Goal: Information Seeking & Learning: Find specific page/section

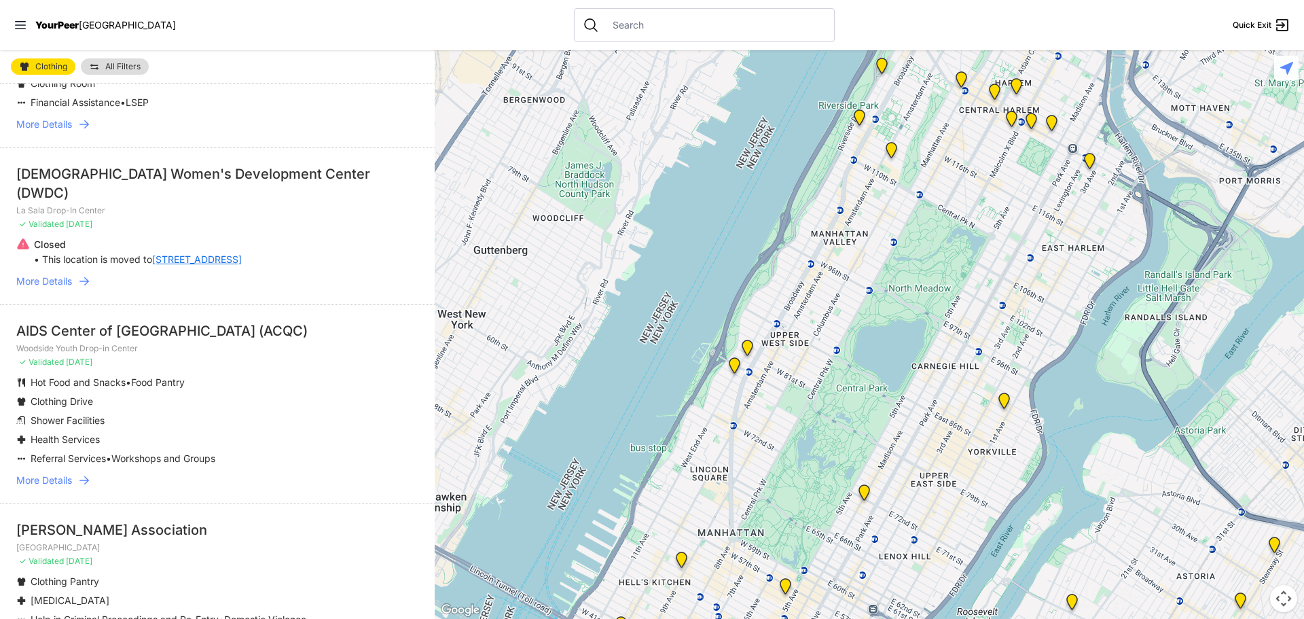
scroll to position [2592, 0]
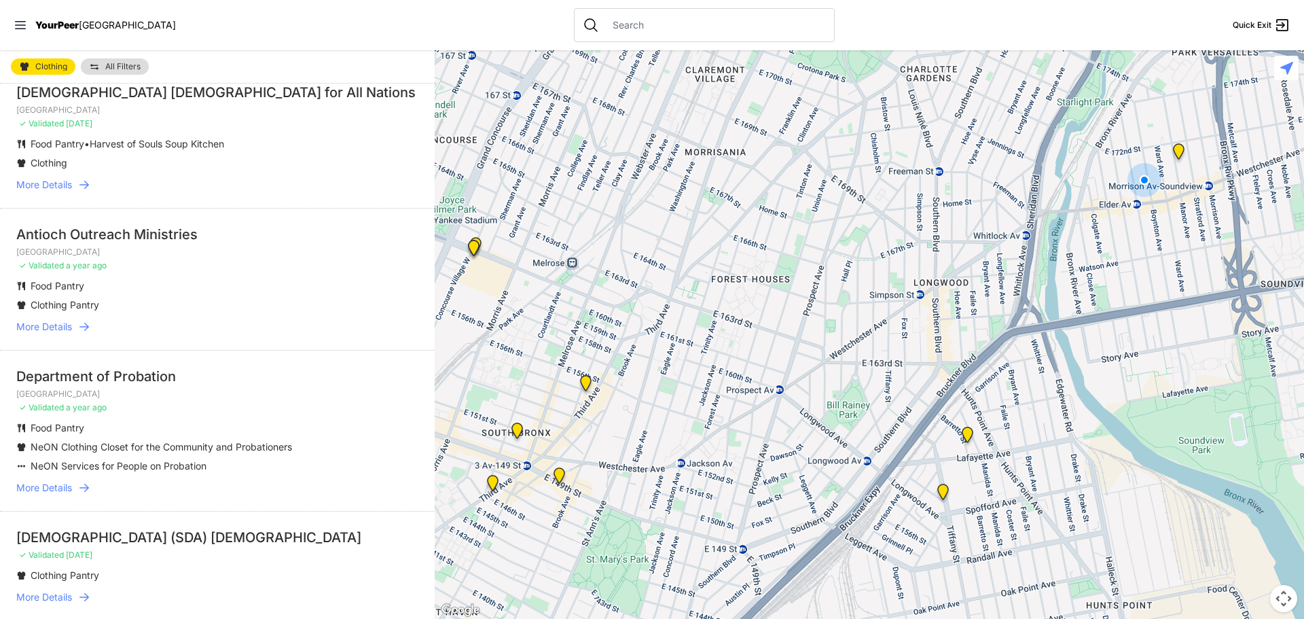
scroll to position [2580, 0]
select select "recentlyUpdated"
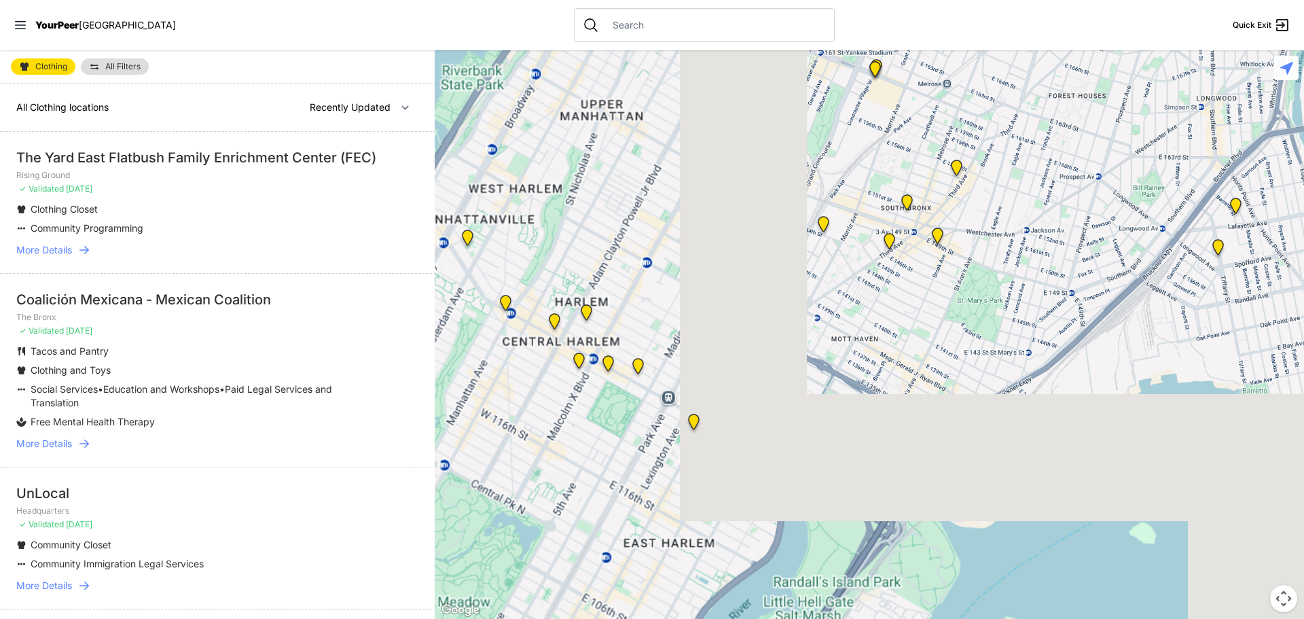
select select "nearby"
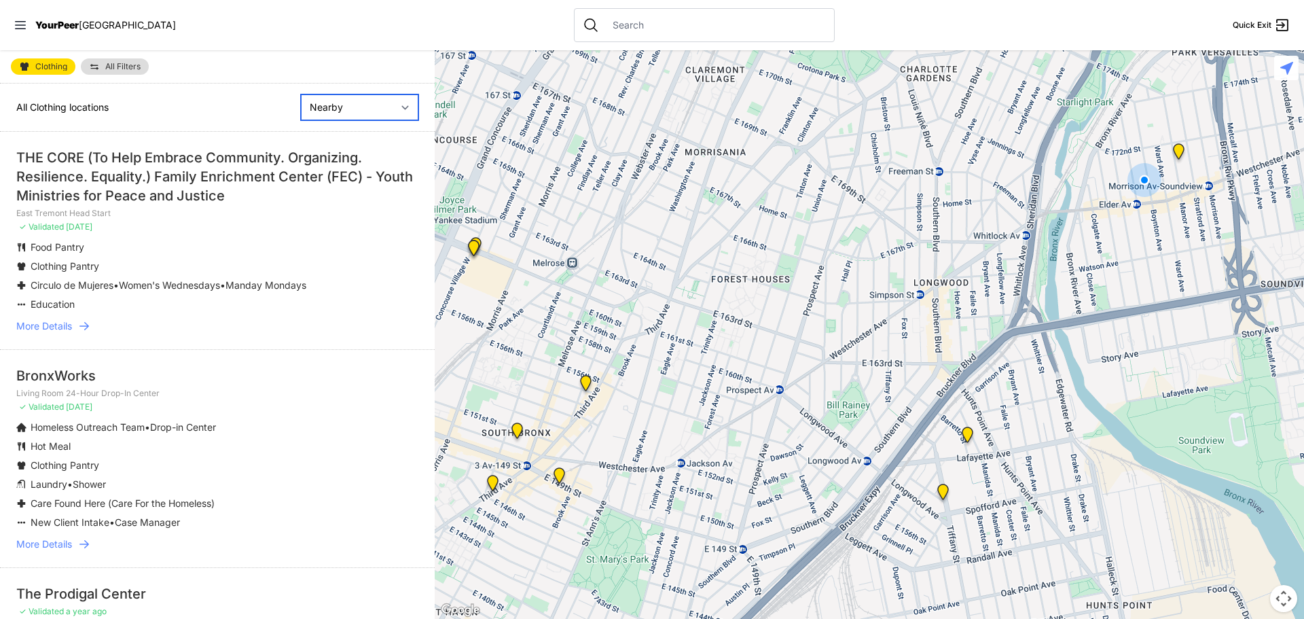
click at [401, 104] on select "Nearby Recently Updated Most Services" at bounding box center [359, 107] width 117 height 26
click at [181, 102] on div "All Clothing locations Nearby Recently Updated Most Services" at bounding box center [217, 108] width 435 height 48
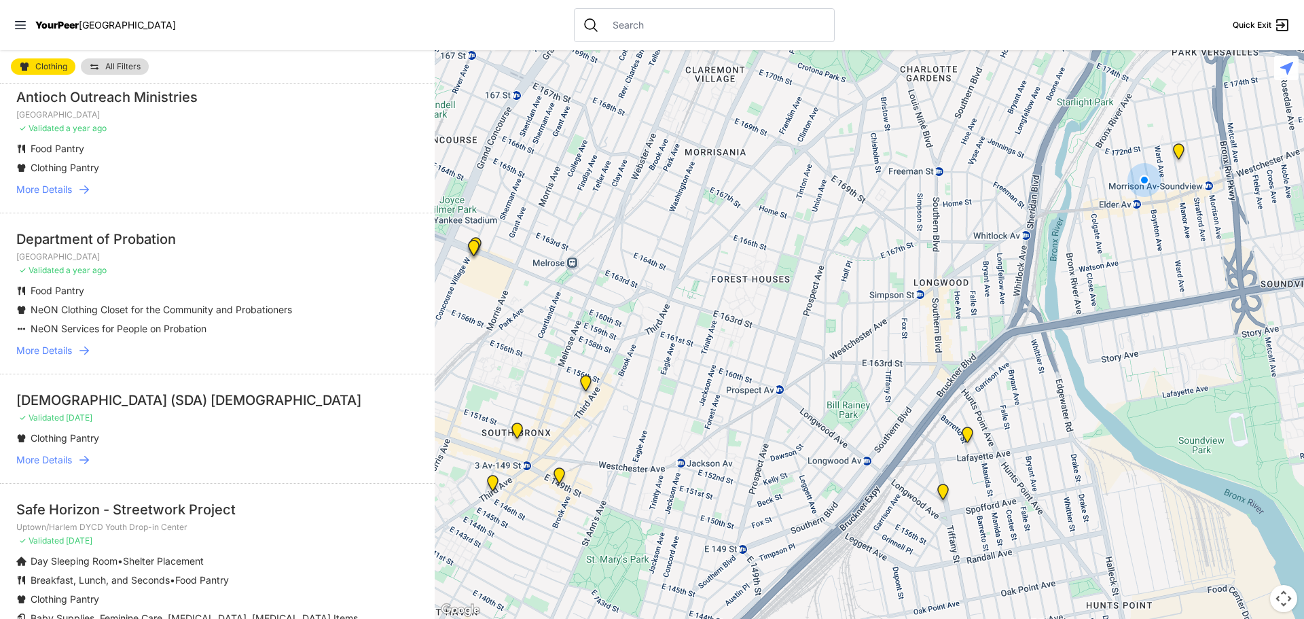
scroll to position [3095, 0]
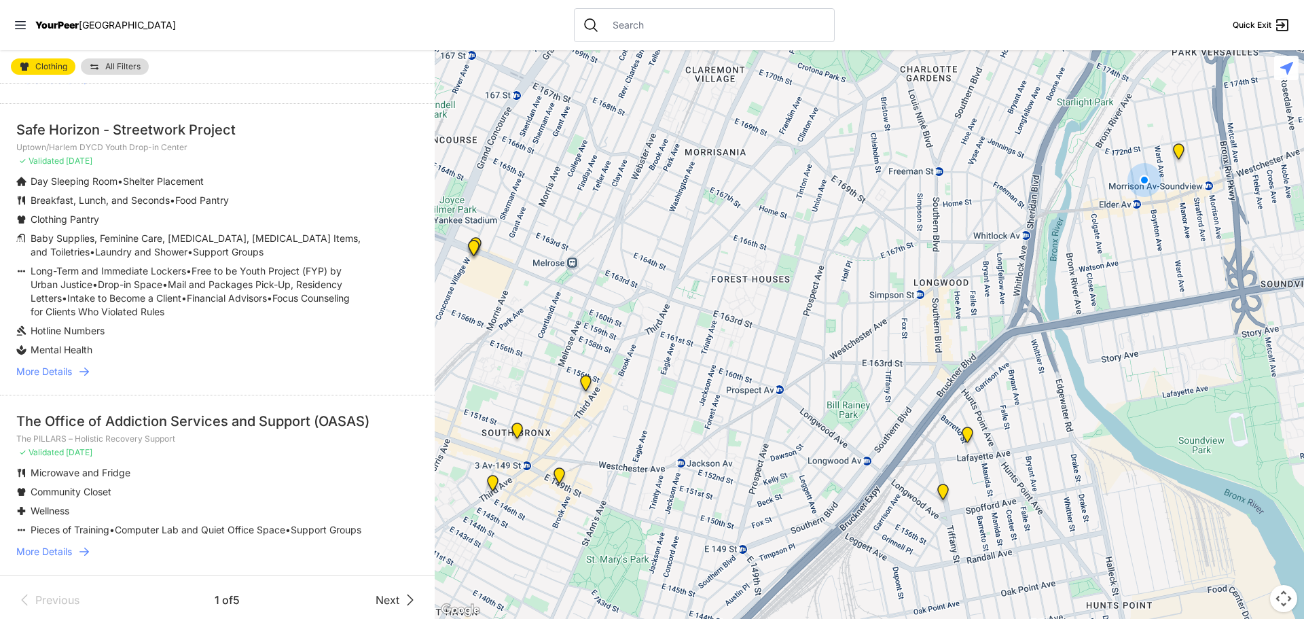
click at [379, 596] on span "Next" at bounding box center [387, 599] width 24 height 16
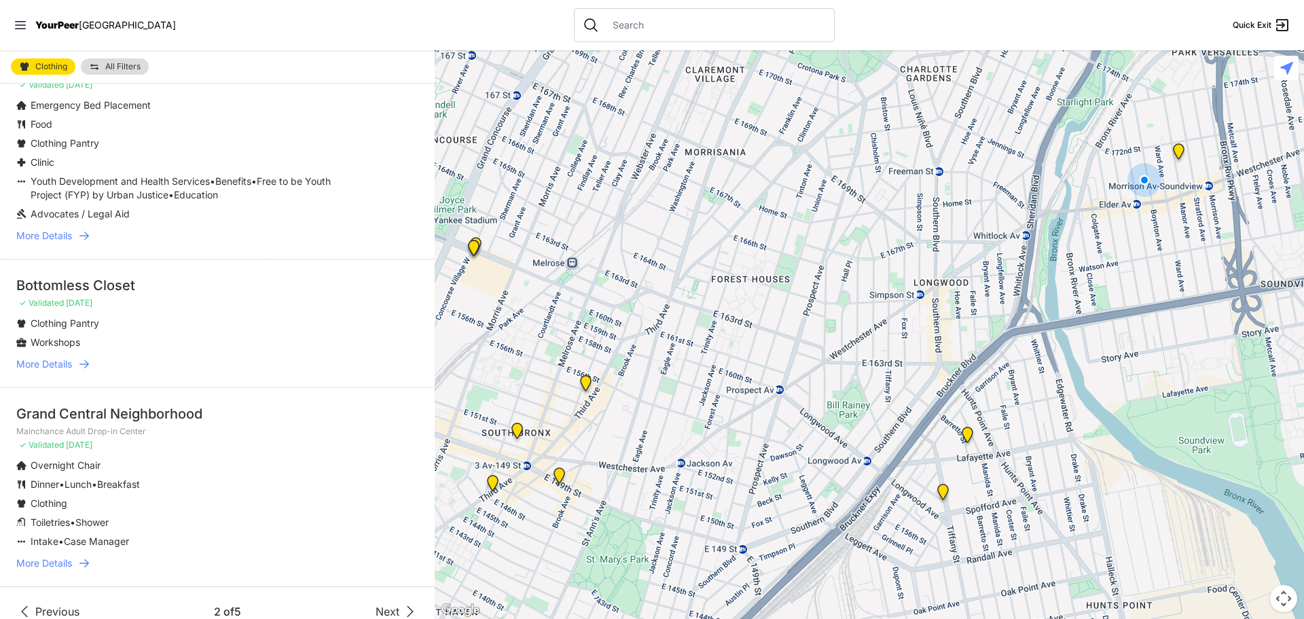
scroll to position [2954, 0]
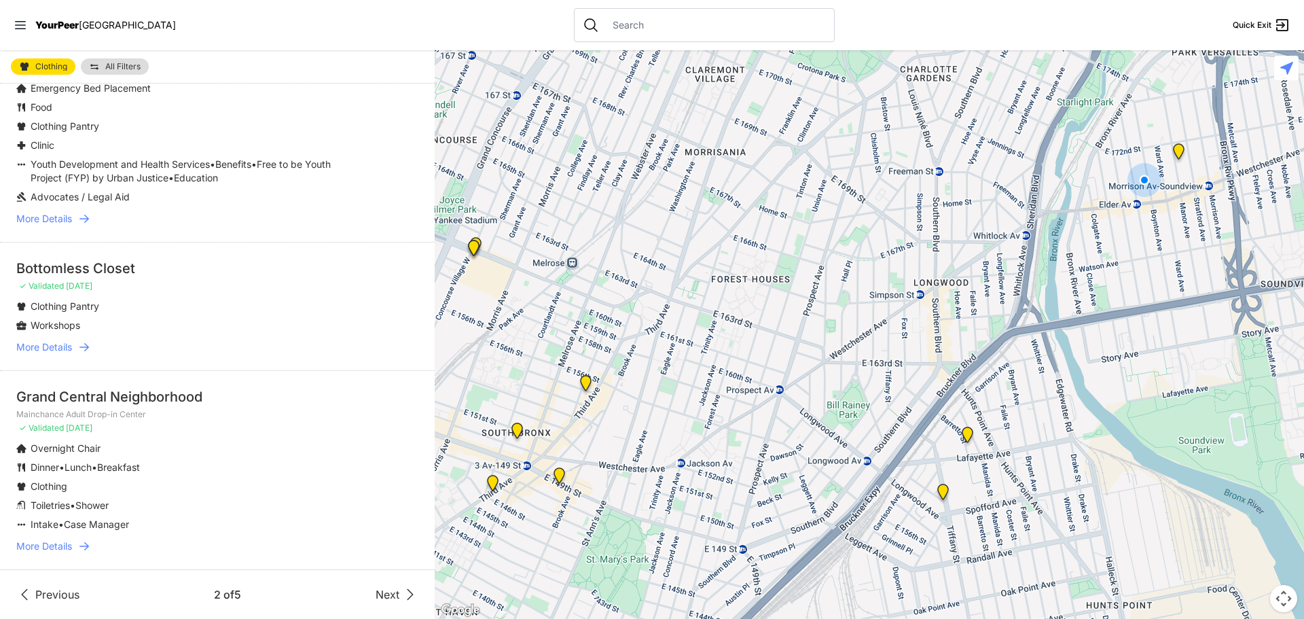
click at [402, 600] on icon at bounding box center [410, 594] width 16 height 16
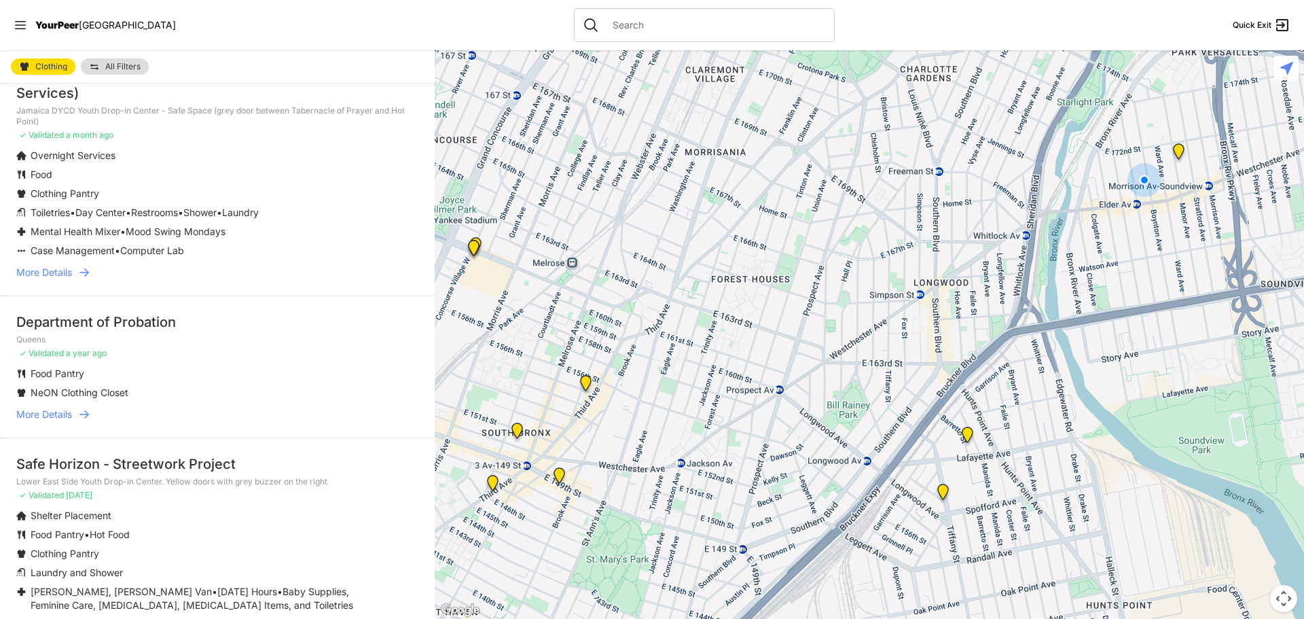
scroll to position [3193, 0]
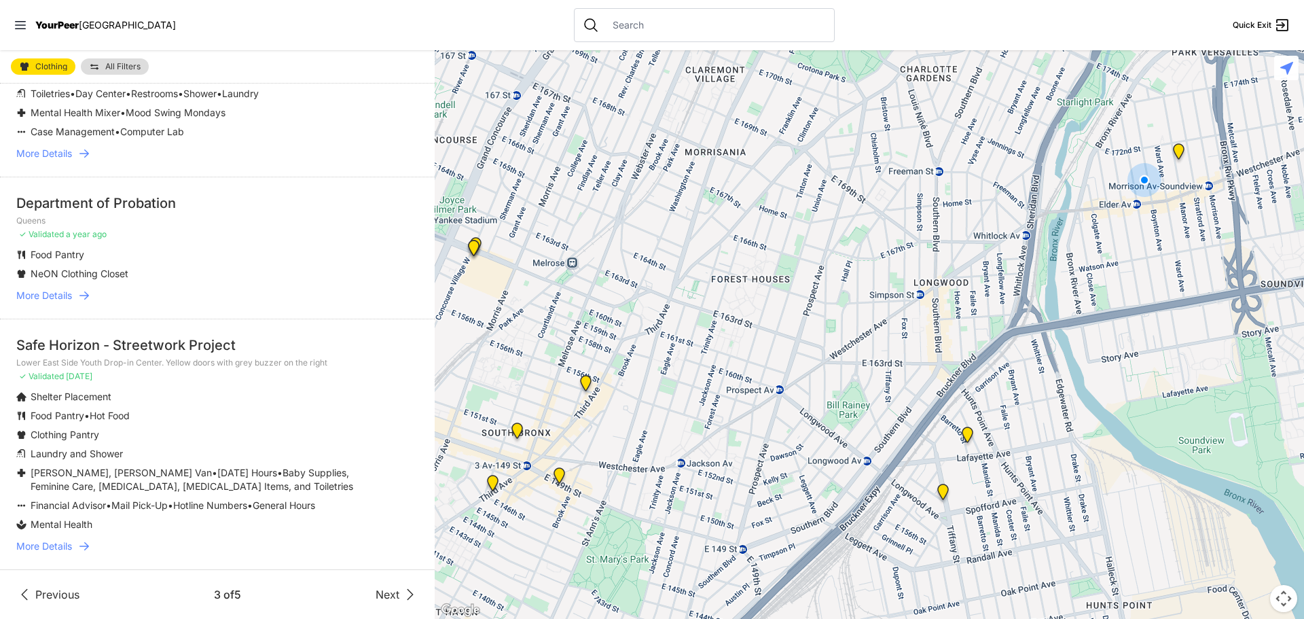
click at [375, 600] on span "Next" at bounding box center [387, 594] width 24 height 16
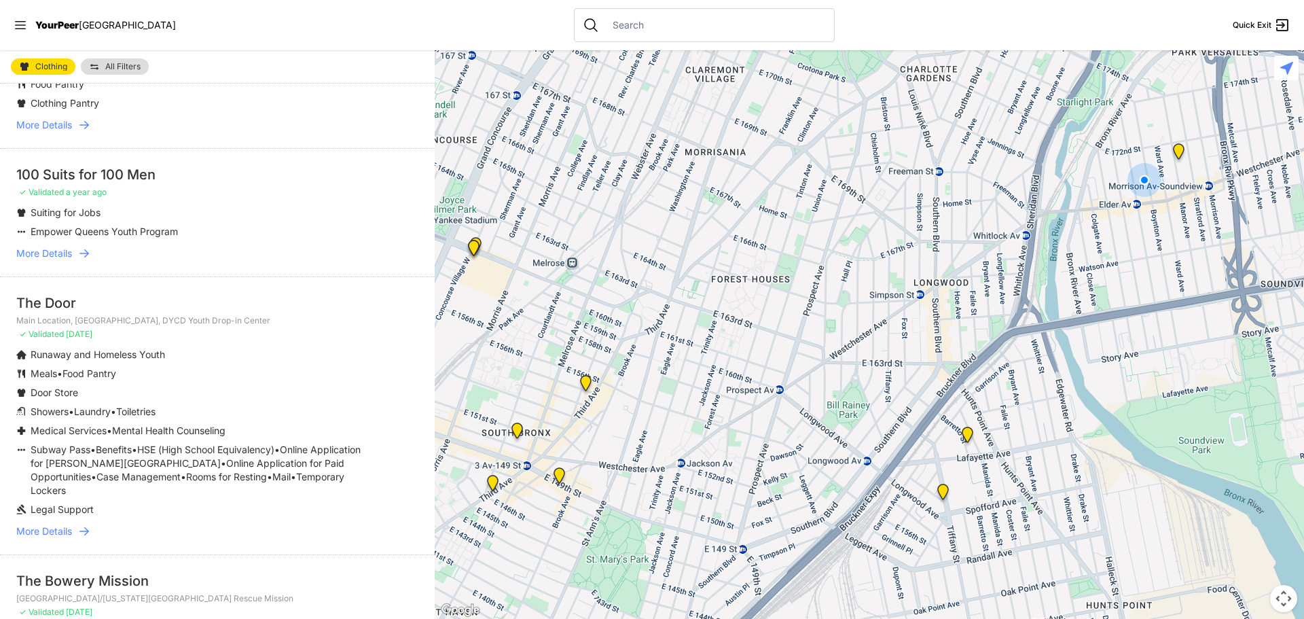
scroll to position [475, 0]
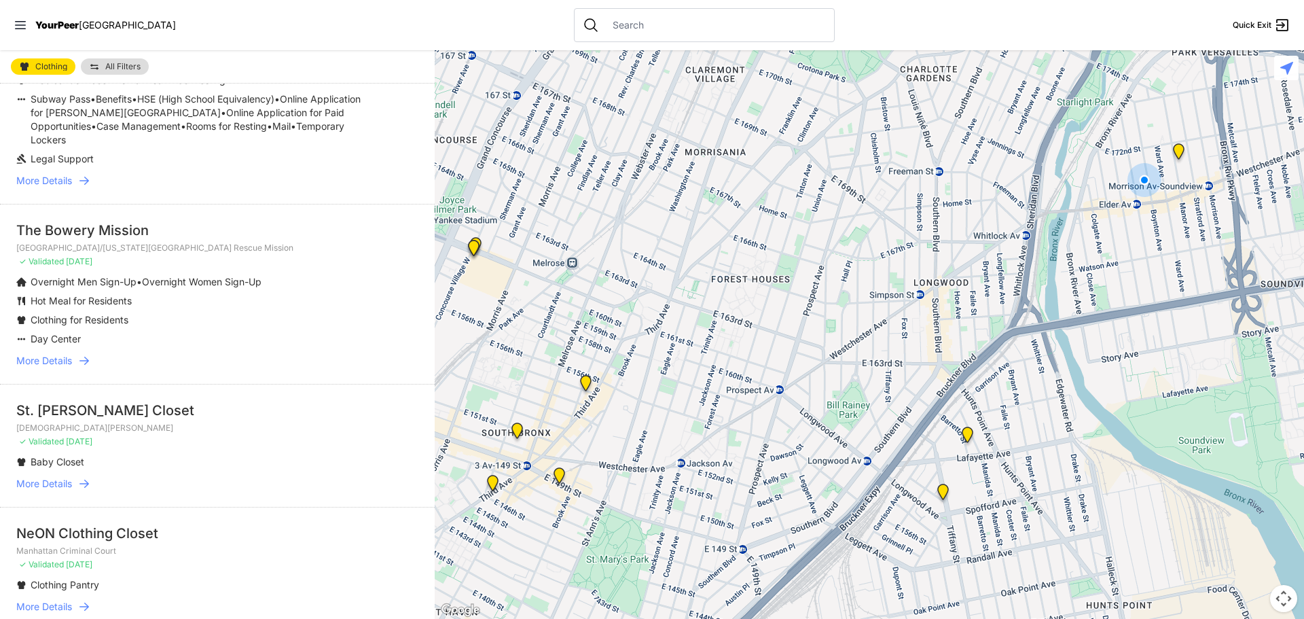
click at [361, 213] on li "The Bowery Mission Tribeca Campus/New York City Rescue Mission ✓ Validated 9 mo…" at bounding box center [217, 294] width 435 height 180
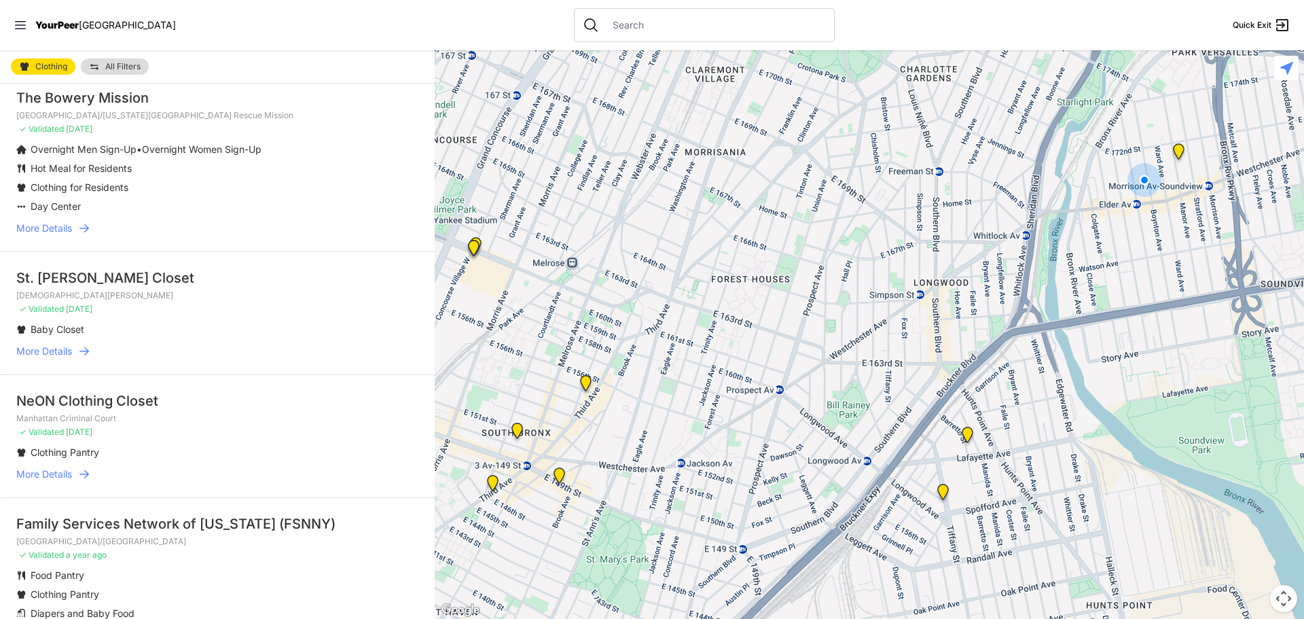
scroll to position [951, 0]
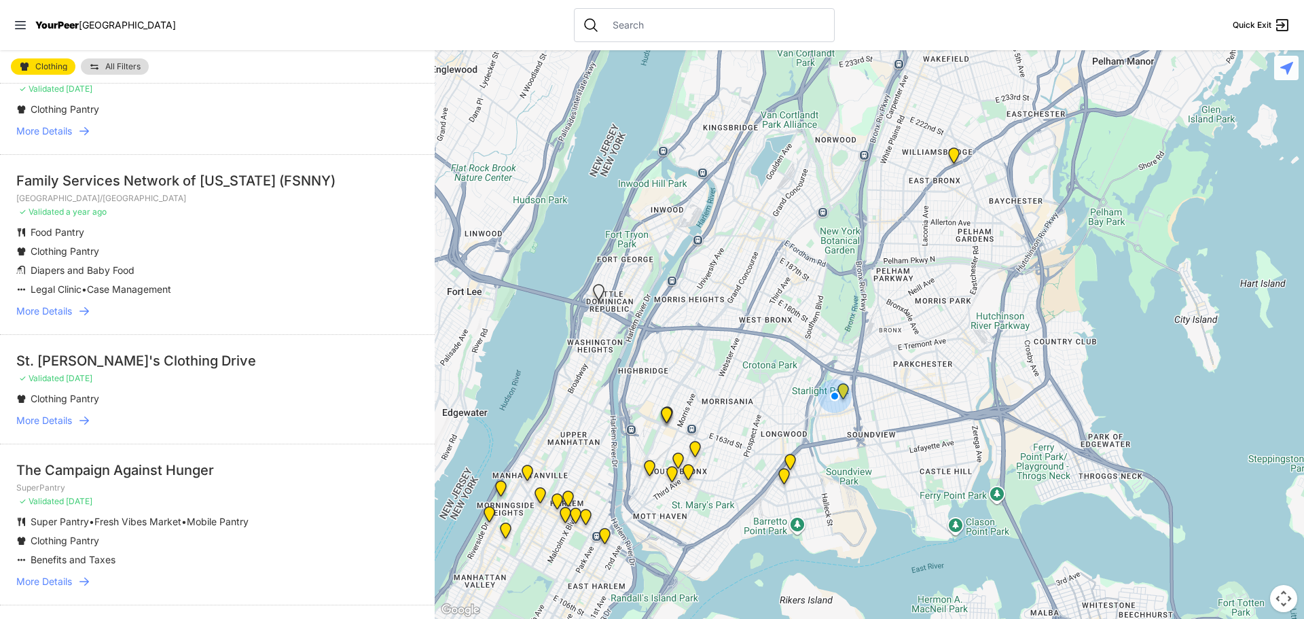
click at [857, 39] on nav "YourPeer NYC Quick Exit" at bounding box center [652, 25] width 1304 height 50
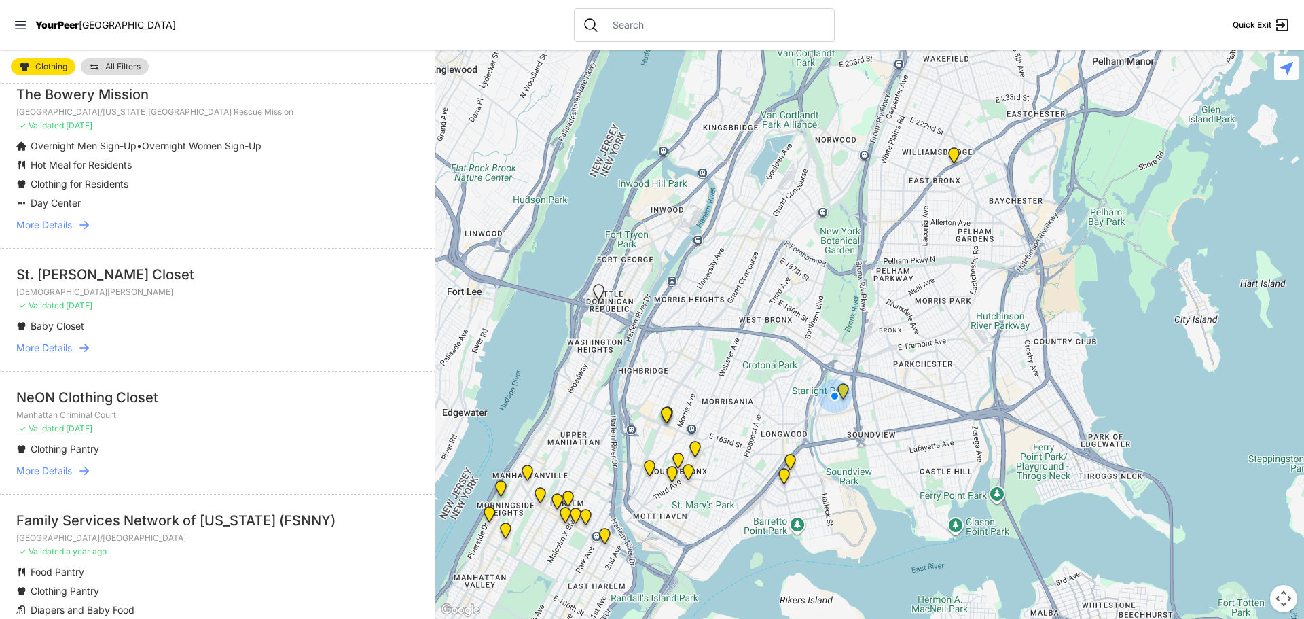
scroll to position [136, 0]
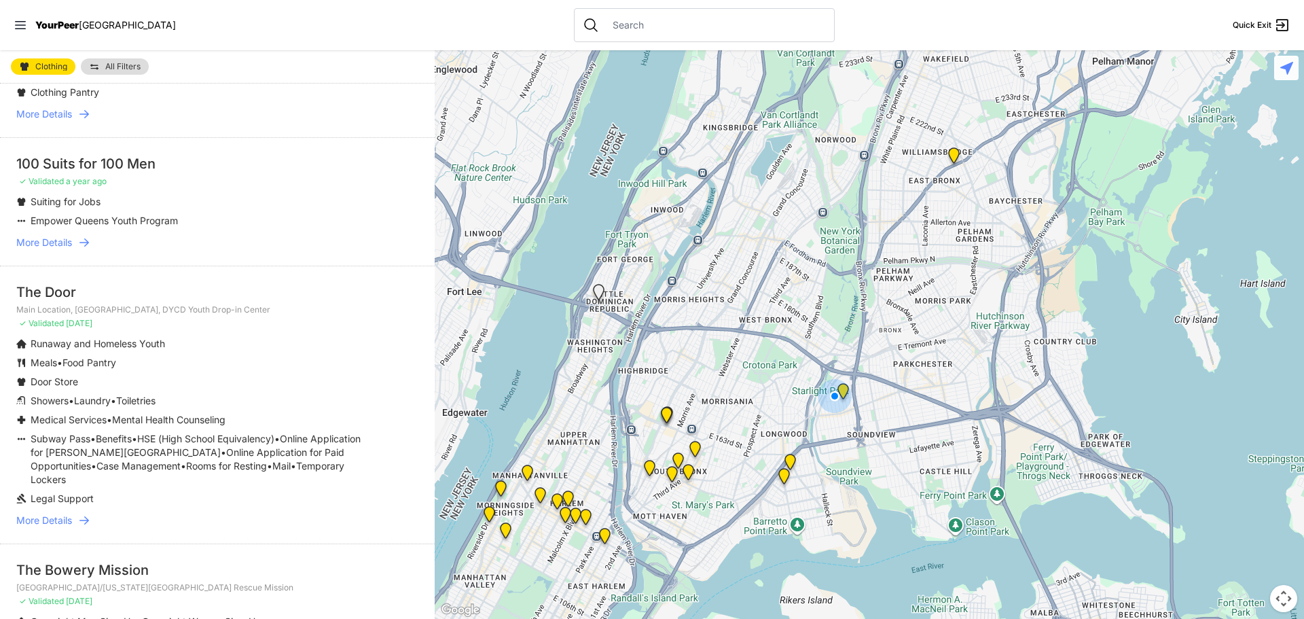
click at [901, 26] on nav "YourPeer [GEOGRAPHIC_DATA] Quick Exit" at bounding box center [652, 25] width 1304 height 50
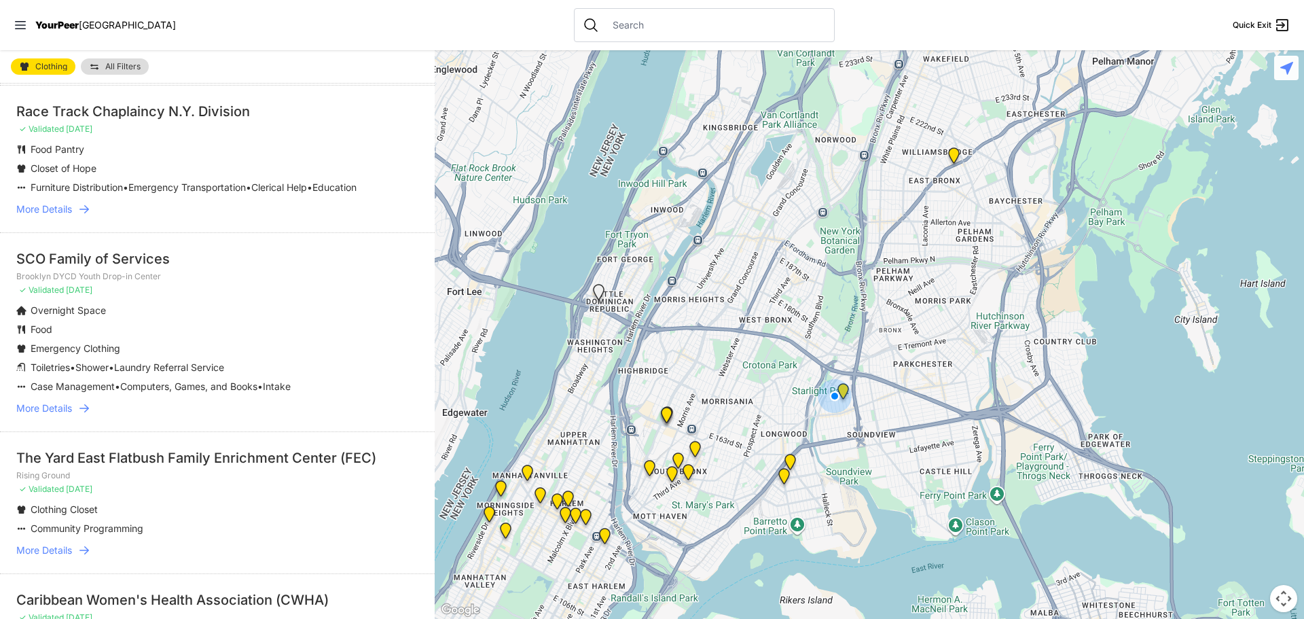
scroll to position [2832, 0]
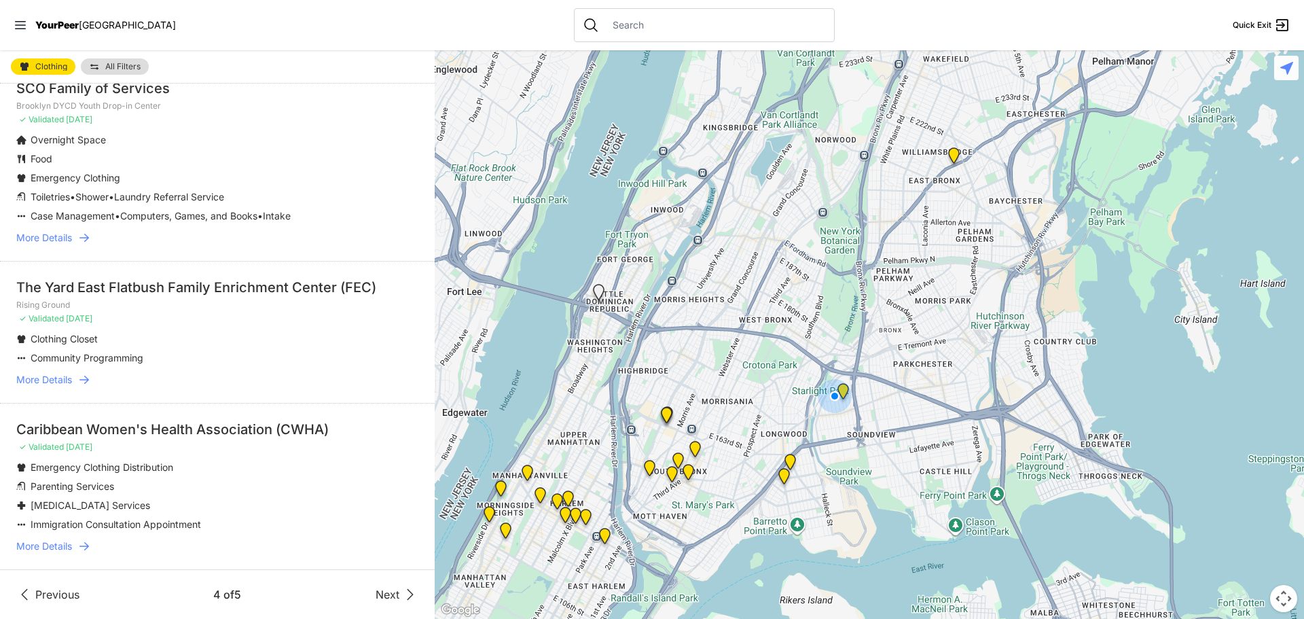
click at [375, 593] on span "Next" at bounding box center [387, 594] width 24 height 16
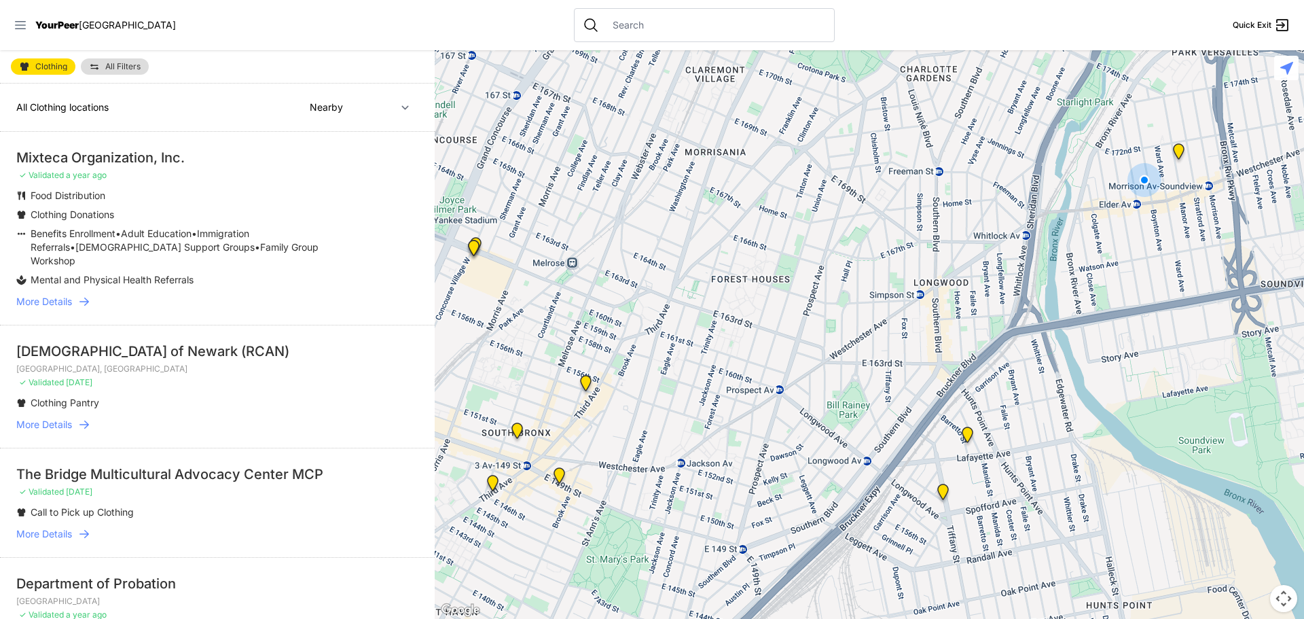
click at [18, 29] on icon at bounding box center [20, 25] width 11 height 8
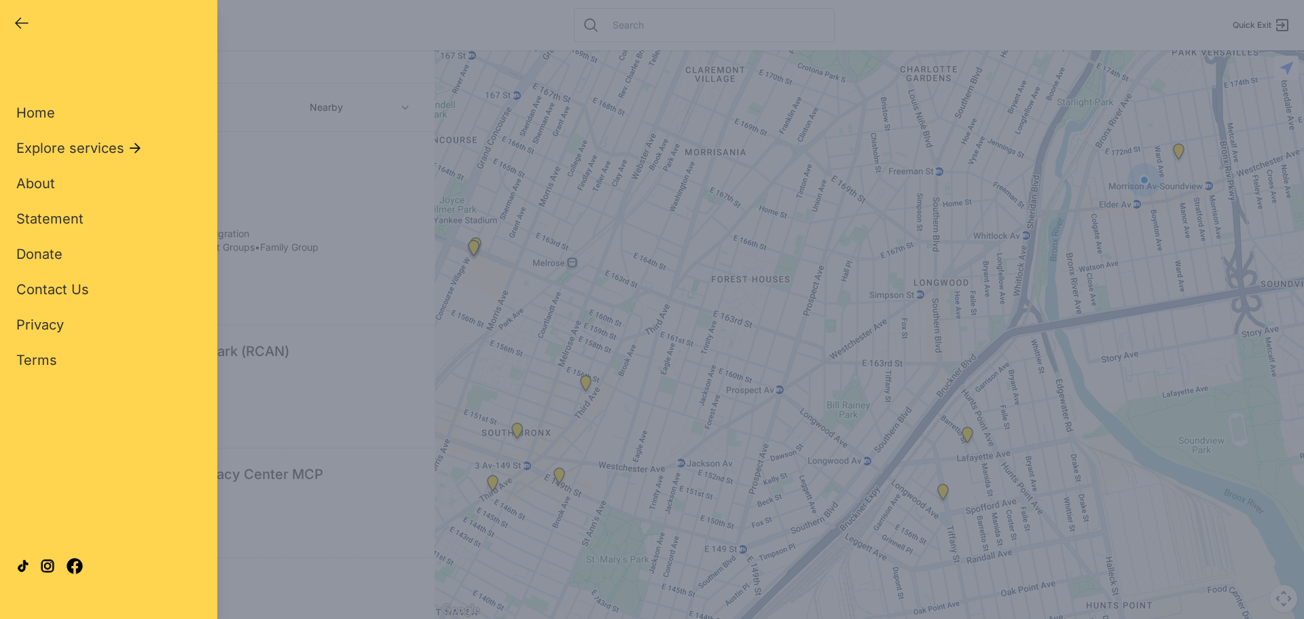
click at [337, 507] on div "Close panel YourPeer NYC Quick Exit Single Adult Families Soup Kitchen Food Pan…" at bounding box center [652, 309] width 1304 height 619
click at [322, 419] on div "Close panel YourPeer NYC Quick Exit Single Adult Families Soup Kitchen Food Pan…" at bounding box center [652, 309] width 1304 height 619
click at [65, 291] on span "Contact Us" at bounding box center [52, 289] width 73 height 16
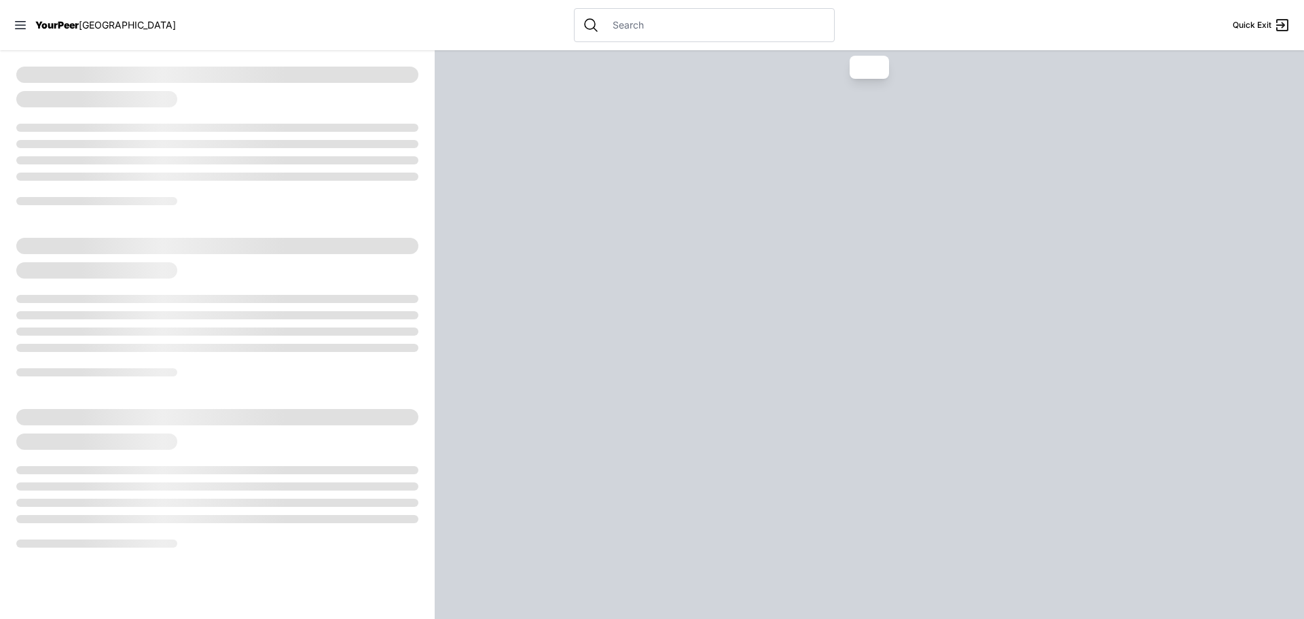
select select "recentlyUpdated"
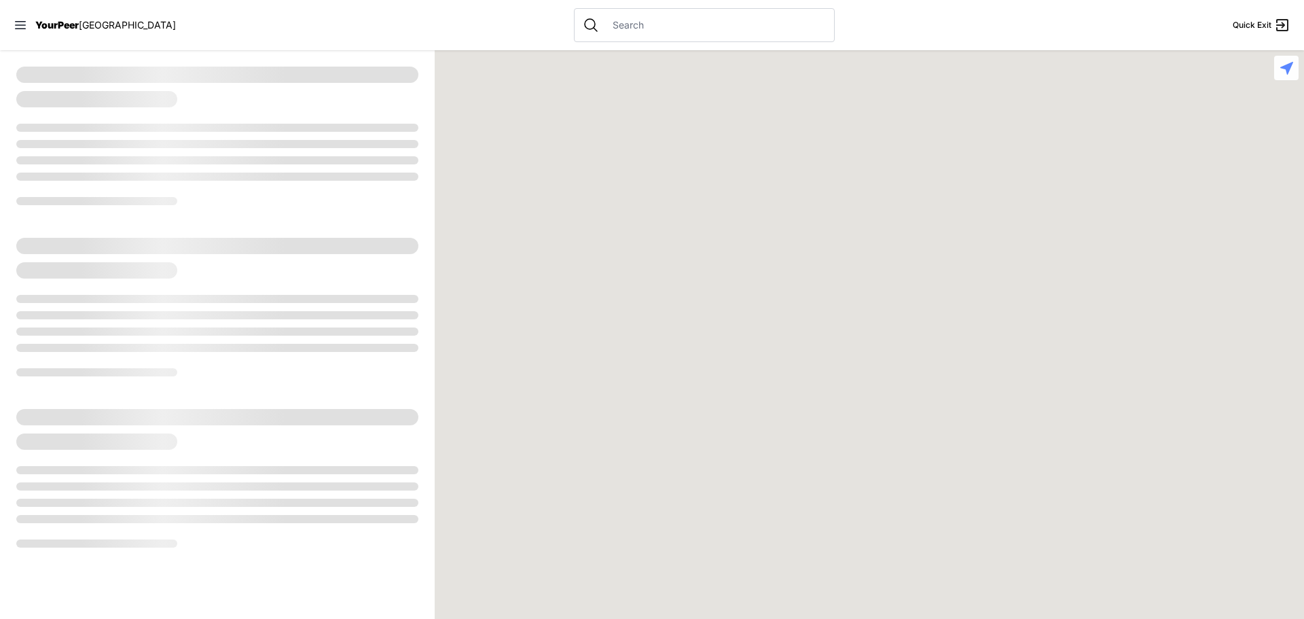
select select "recentlyUpdated"
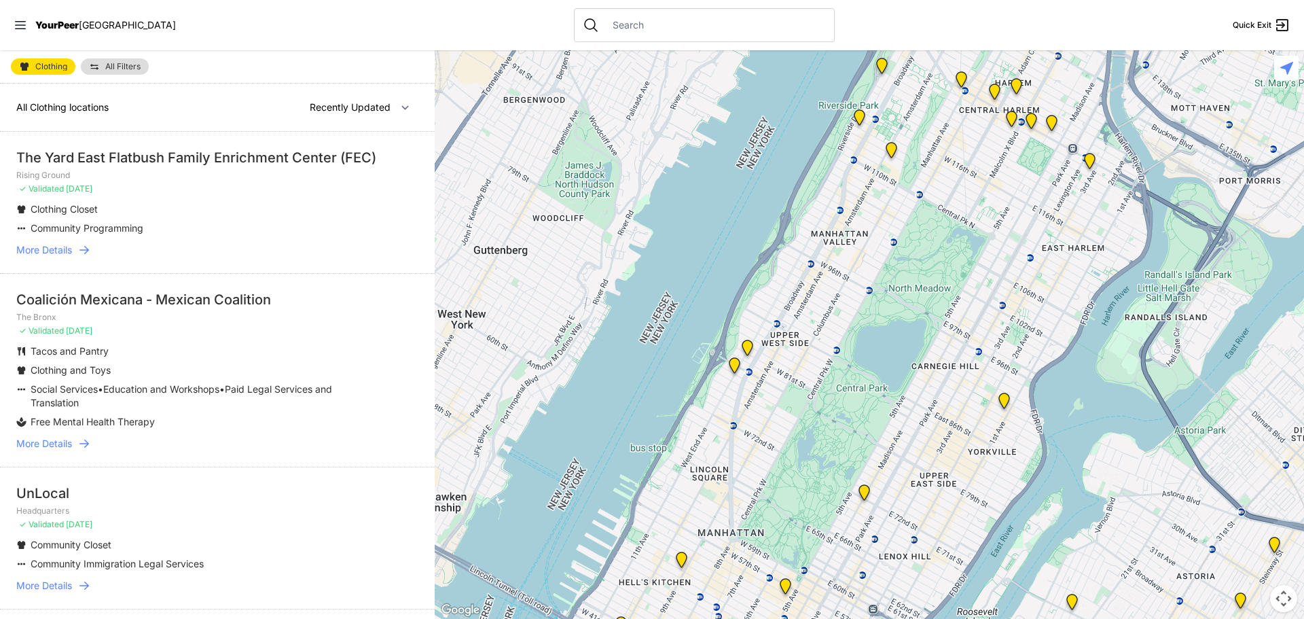
click at [909, 15] on nav "YourPeer [GEOGRAPHIC_DATA] Quick Exit" at bounding box center [652, 25] width 1304 height 50
